Goal: Navigation & Orientation: Find specific page/section

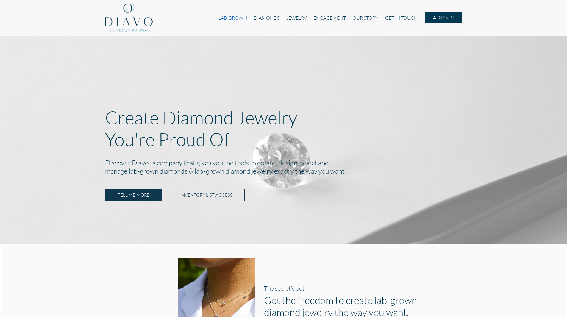
click at [236, 23] on link "LAB-GROWN" at bounding box center [232, 17] width 35 height 11
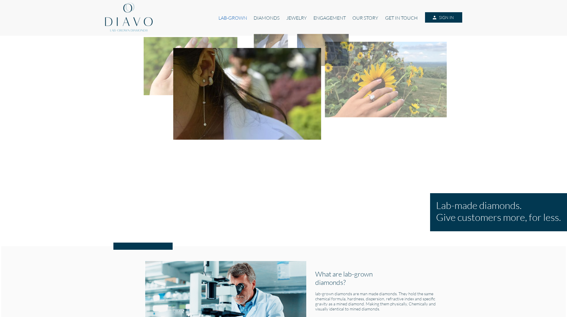
click at [233, 18] on link "LAB-GROWN" at bounding box center [232, 17] width 35 height 11
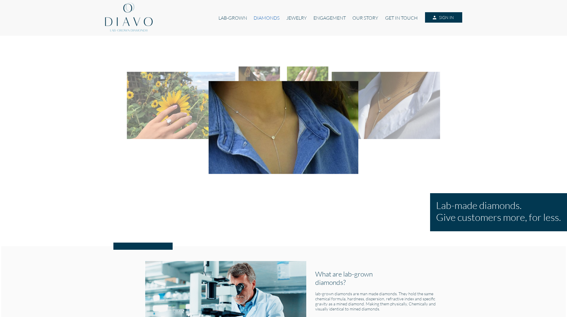
click at [277, 18] on link "DIAMONDS" at bounding box center [266, 17] width 32 height 11
